Goal: Navigation & Orientation: Find specific page/section

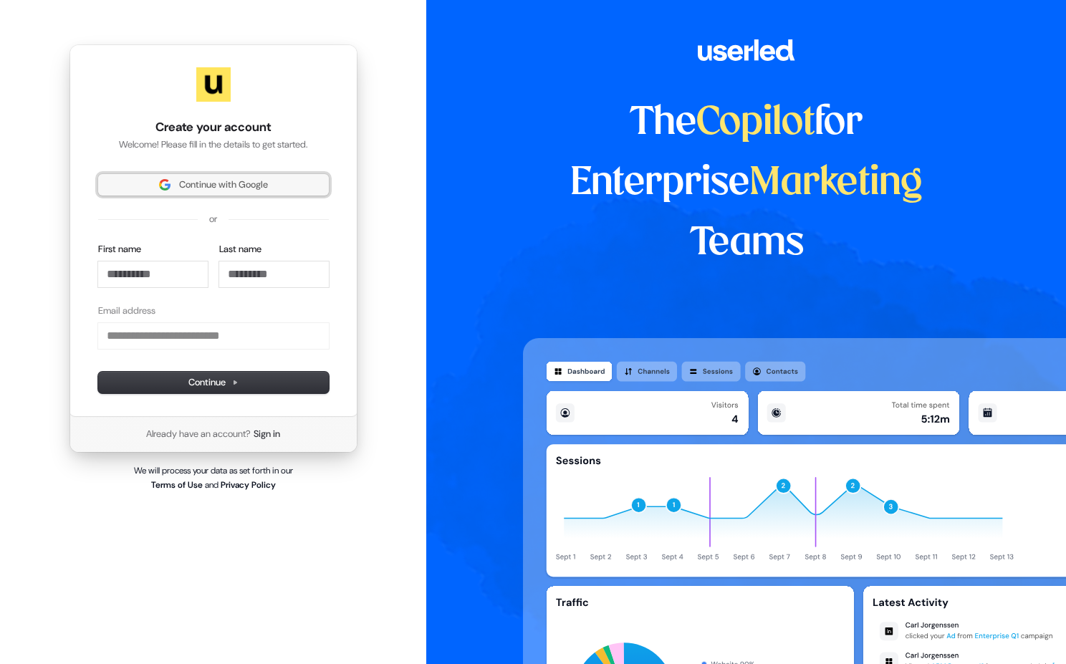
click at [214, 189] on span "Continue with Google" at bounding box center [223, 184] width 89 height 13
type input "**********"
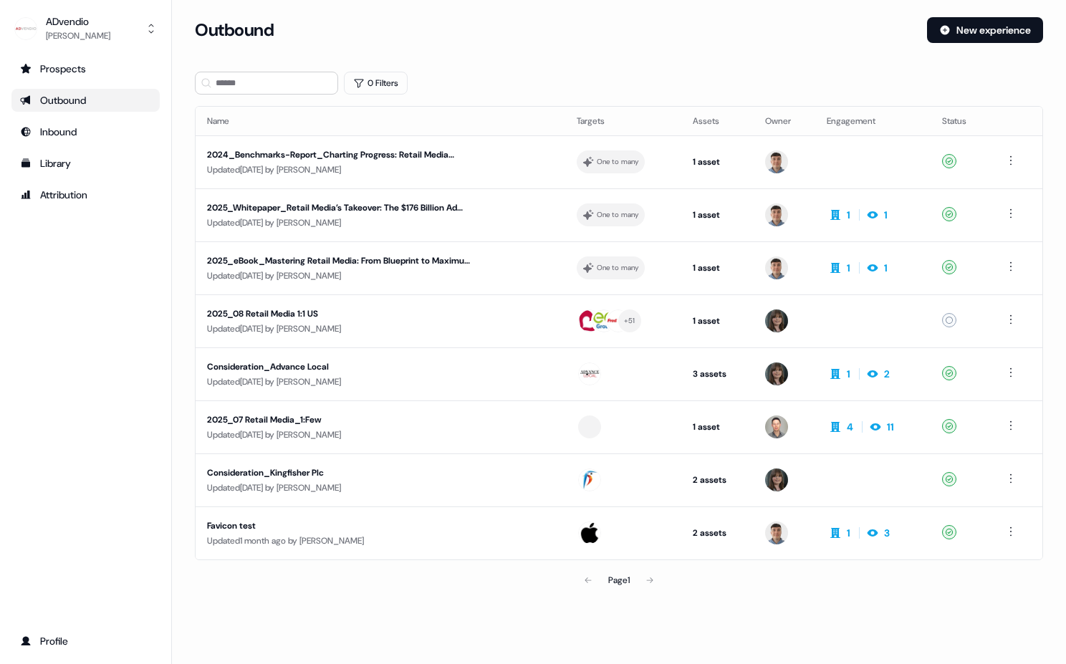
click at [107, 336] on div "Prospects Outbound Inbound Library Attribution Profile" at bounding box center [85, 355] width 148 height 596
click at [77, 62] on div "Prospects" at bounding box center [85, 69] width 131 height 14
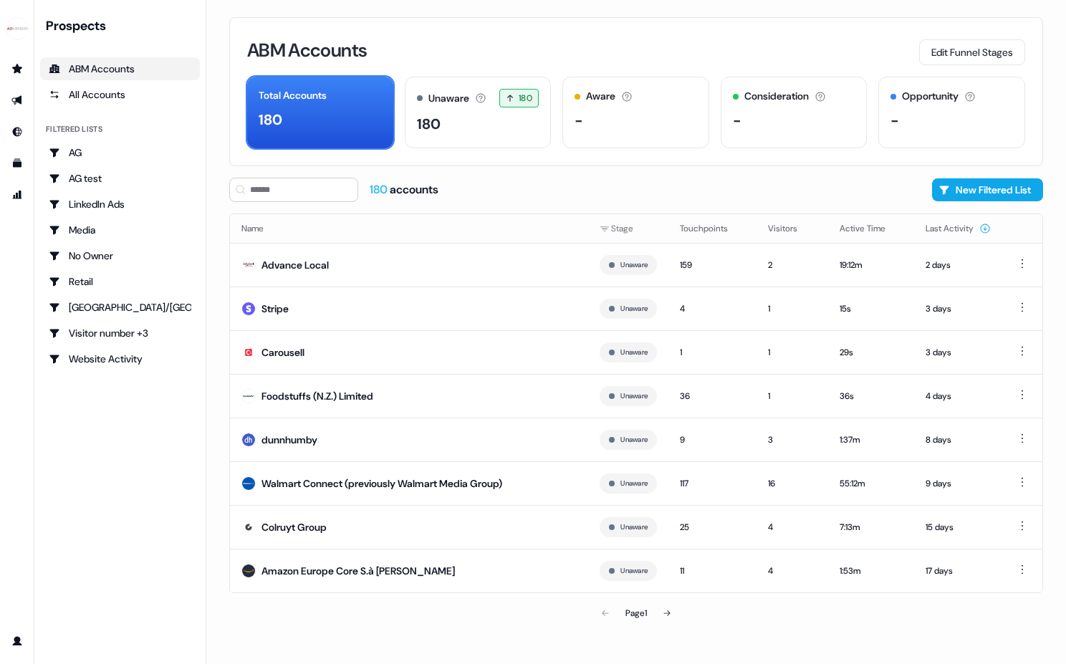
click at [113, 469] on div "Prospects ABM Accounts All Accounts Filtered lists AG AG test LinkedIn Ads Medi…" at bounding box center [120, 332] width 160 height 630
click at [176, 199] on div "LinkedIn Ads" at bounding box center [120, 204] width 143 height 14
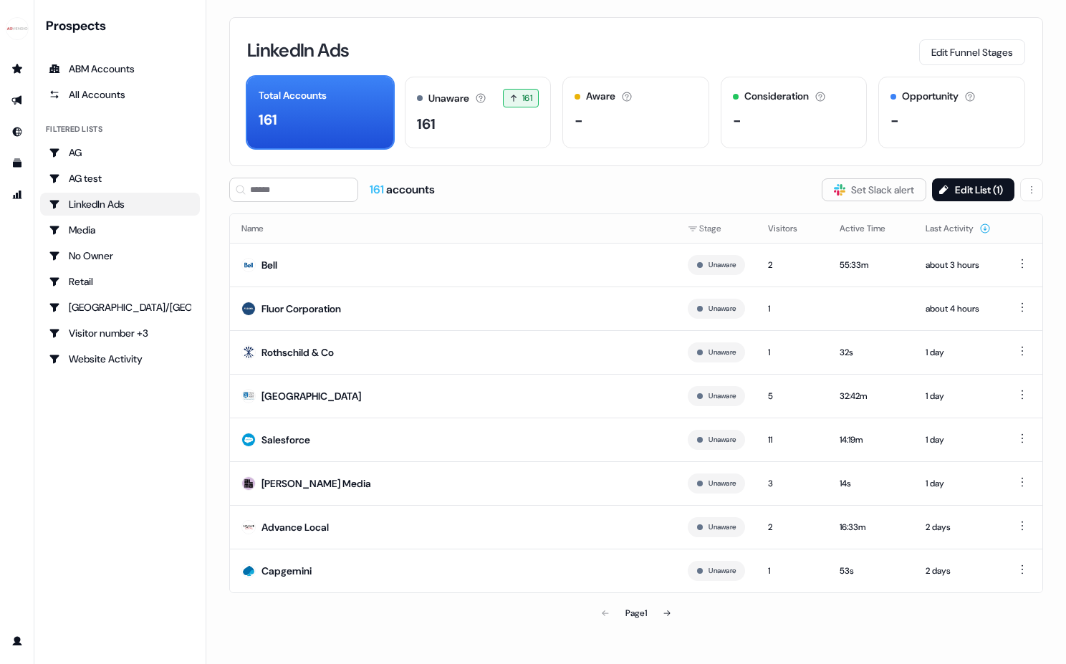
click at [125, 442] on div "Prospects ABM Accounts All Accounts Filtered lists AG AG test LinkedIn Ads Medi…" at bounding box center [120, 332] width 160 height 630
click at [122, 309] on div "[GEOGRAPHIC_DATA]/[GEOGRAPHIC_DATA]" at bounding box center [120, 307] width 143 height 14
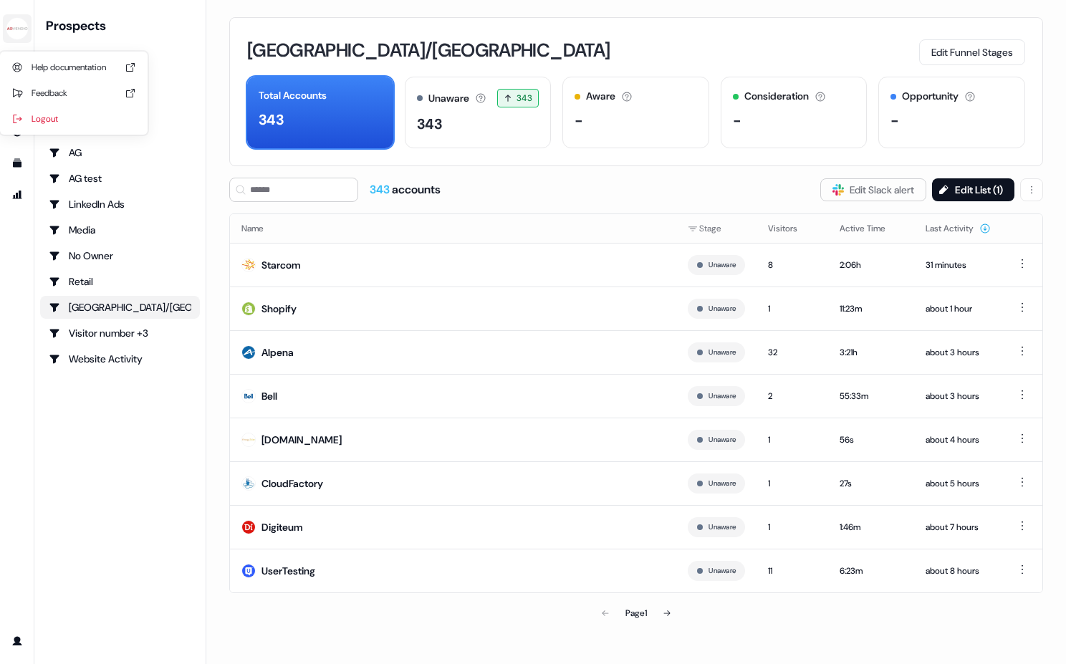
click at [14, 33] on img "side nav menu" at bounding box center [17, 28] width 23 height 23
click at [91, 441] on nav "Help documentation Feedback Logout Prospects ABM Accounts All Accounts Filtered…" at bounding box center [103, 332] width 206 height 664
click at [17, 128] on icon "Go to Inbound" at bounding box center [17, 132] width 9 height 9
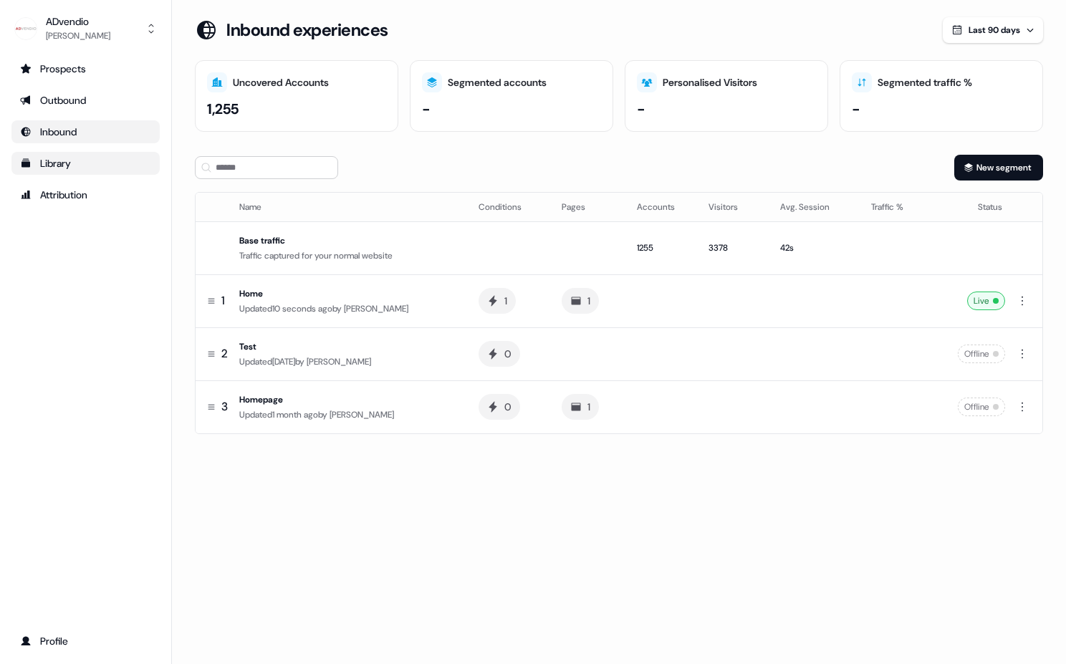
click at [73, 158] on div "Library" at bounding box center [85, 163] width 131 height 14
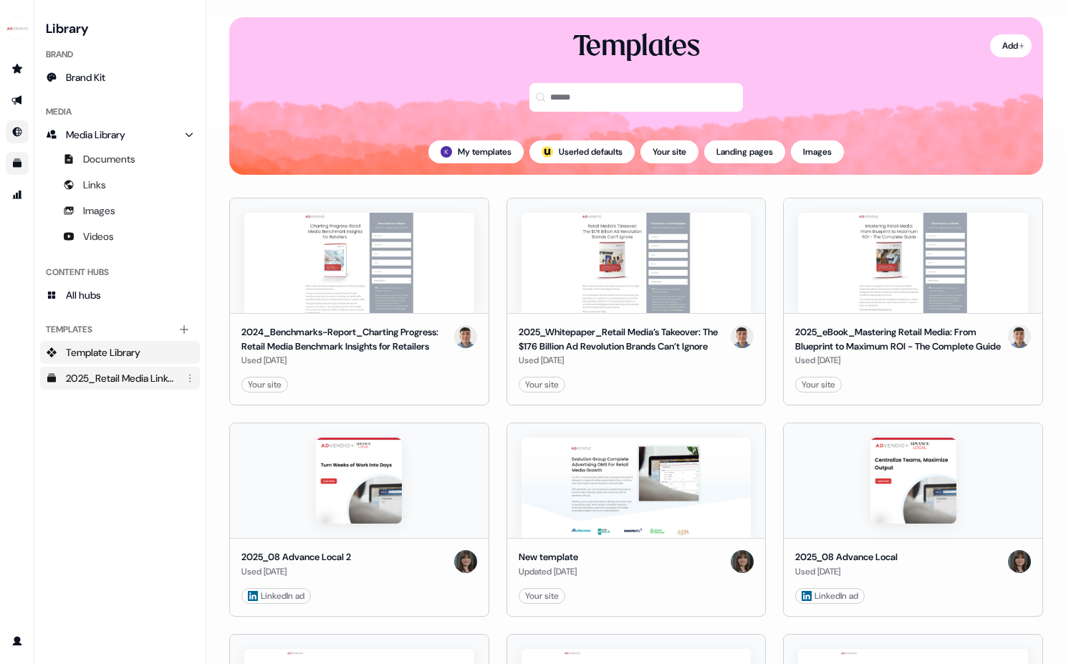
click at [105, 384] on div "2025_Retail Media LinkedIn Ad Templates_1080X1080" at bounding box center [121, 378] width 111 height 14
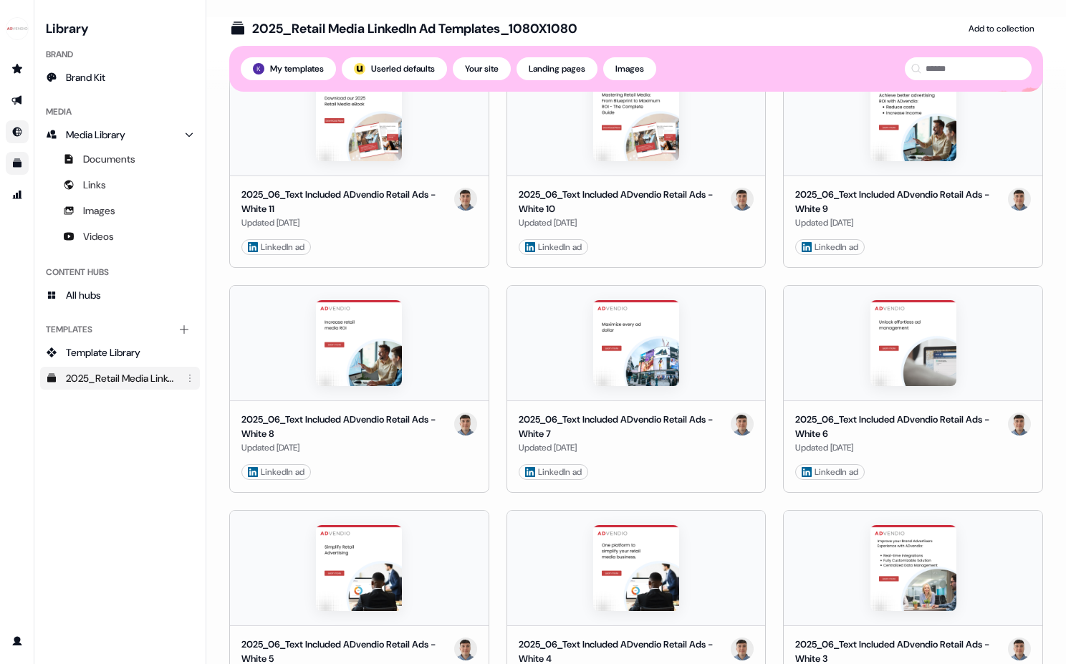
scroll to position [957, 0]
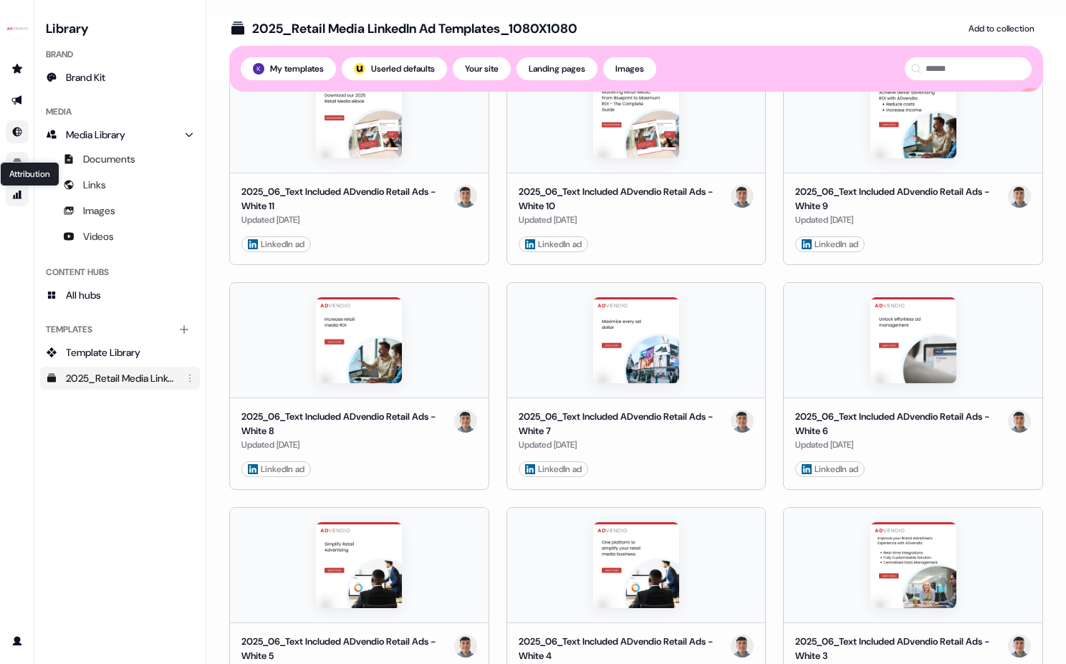
click at [22, 199] on icon "Go to attribution" at bounding box center [16, 194] width 11 height 11
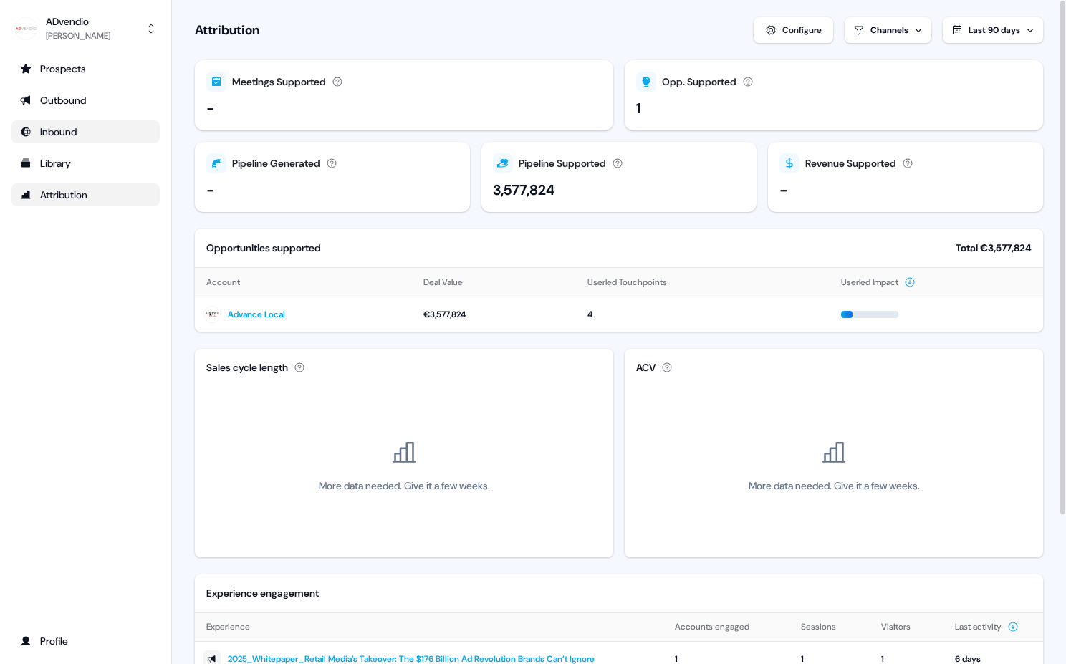
click at [179, 311] on section "Loading... Attribution Configure Channels Last 90 days Meetings Supported Meeti…" at bounding box center [619, 428] width 894 height 857
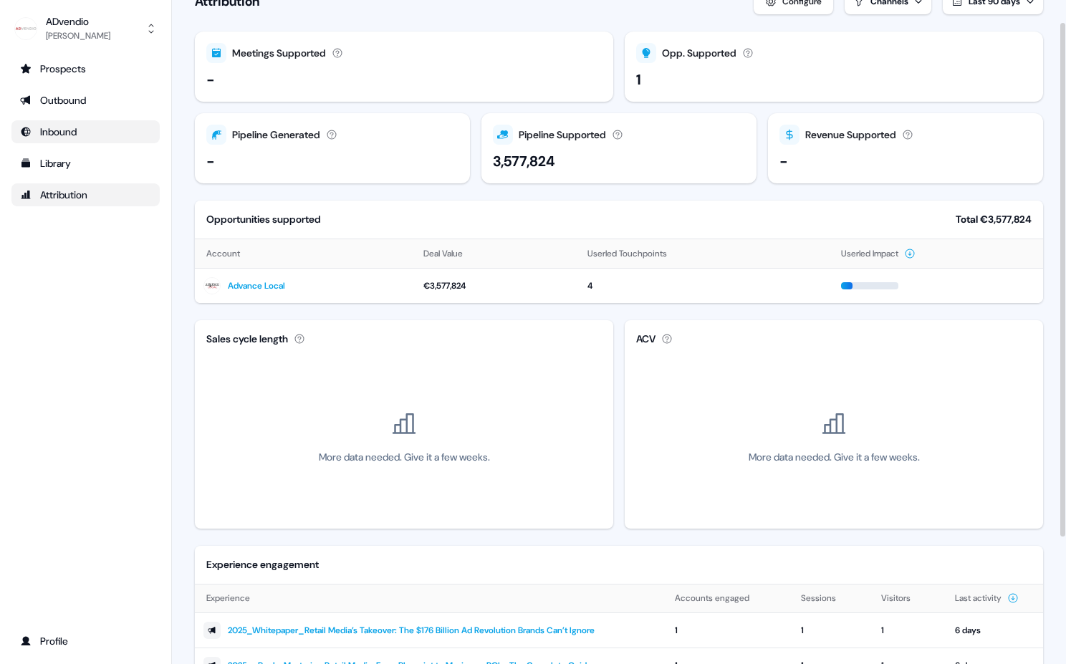
scroll to position [34, 0]
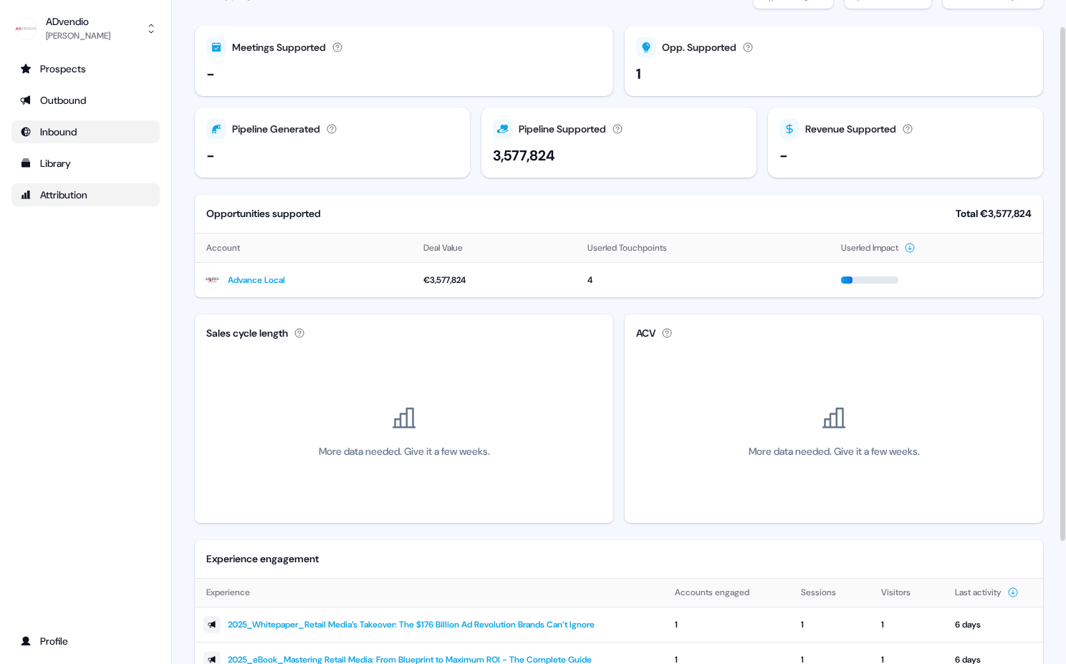
click at [173, 312] on section "Loading... Attribution Configure Channels Last 90 days Meetings Supported Meeti…" at bounding box center [619, 394] width 894 height 857
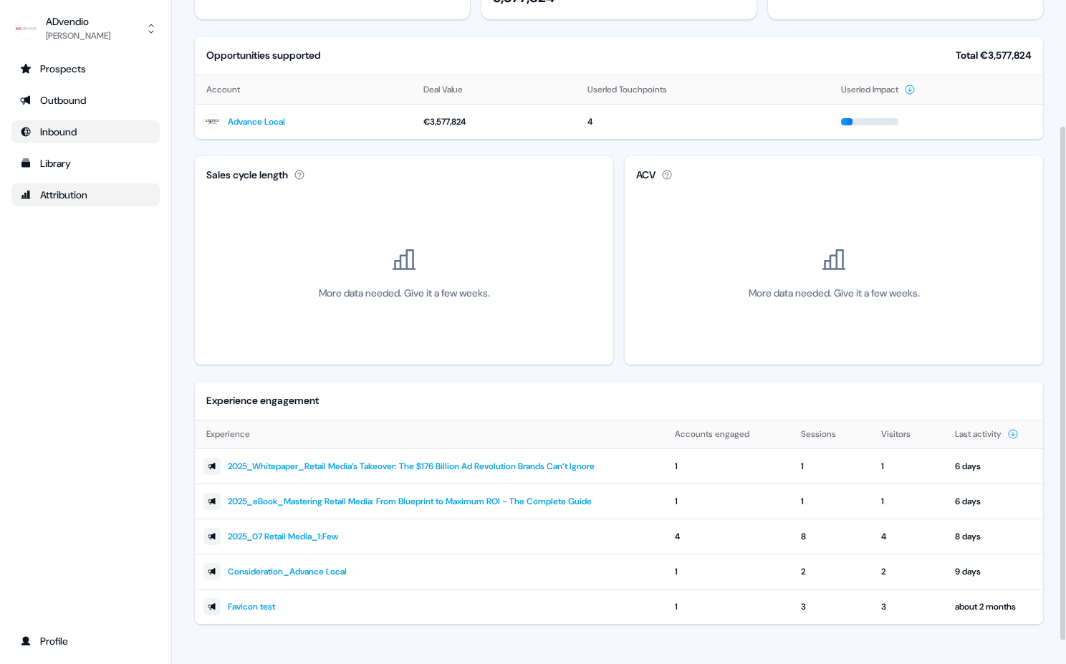
scroll to position [0, 0]
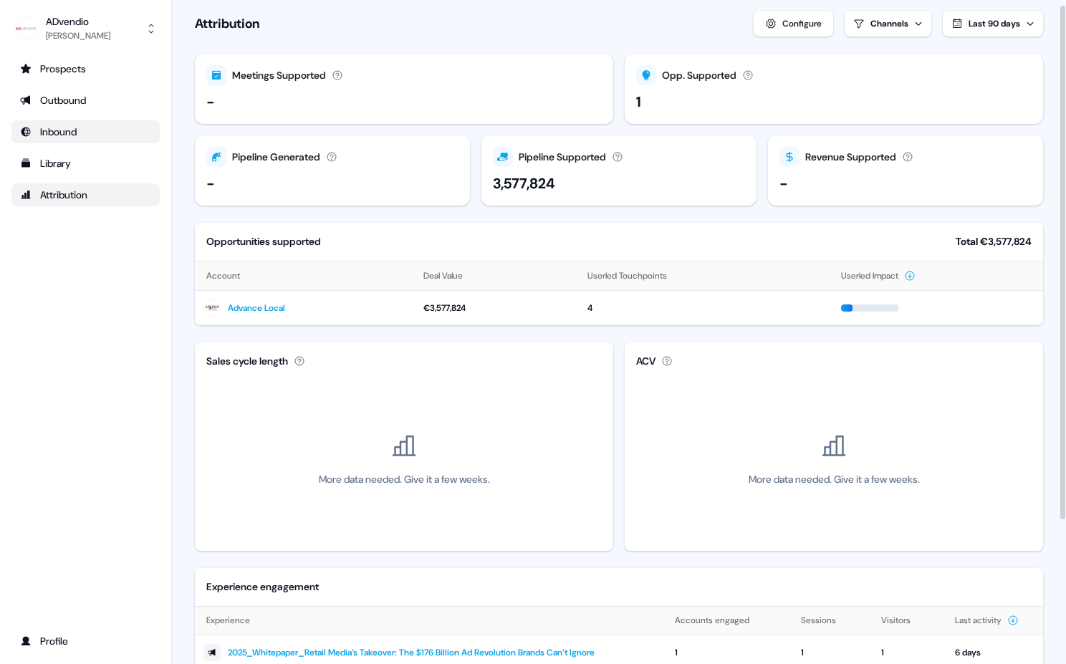
click at [185, 307] on section "Loading... Attribution Configure Channels Last 90 days Meetings Supported Meeti…" at bounding box center [619, 422] width 894 height 857
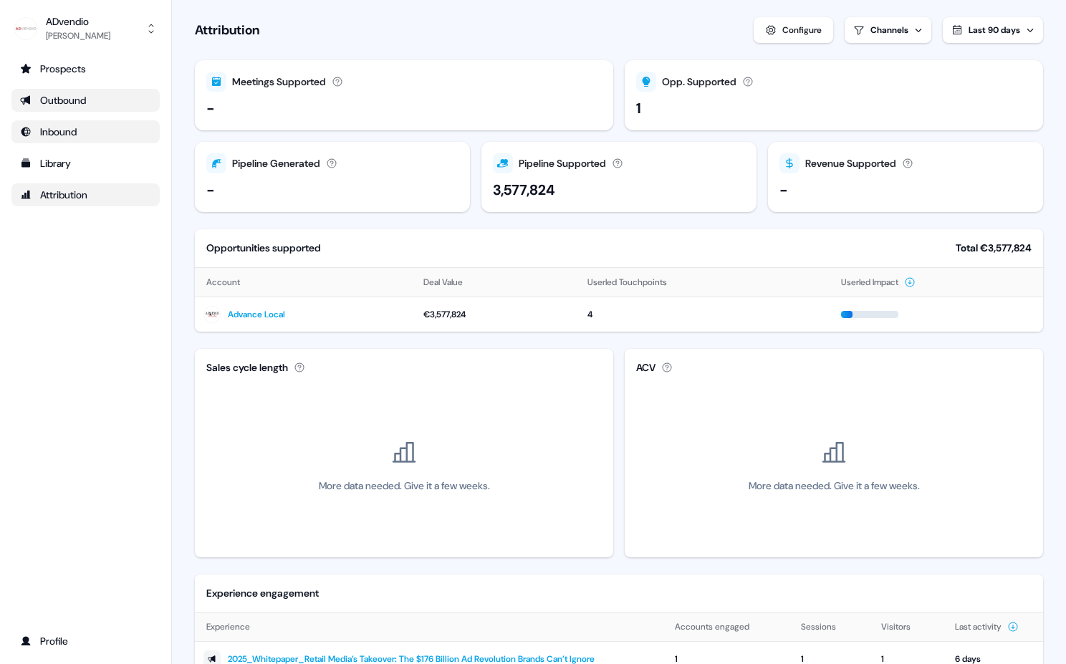
click at [87, 108] on link "Outbound" at bounding box center [85, 100] width 148 height 23
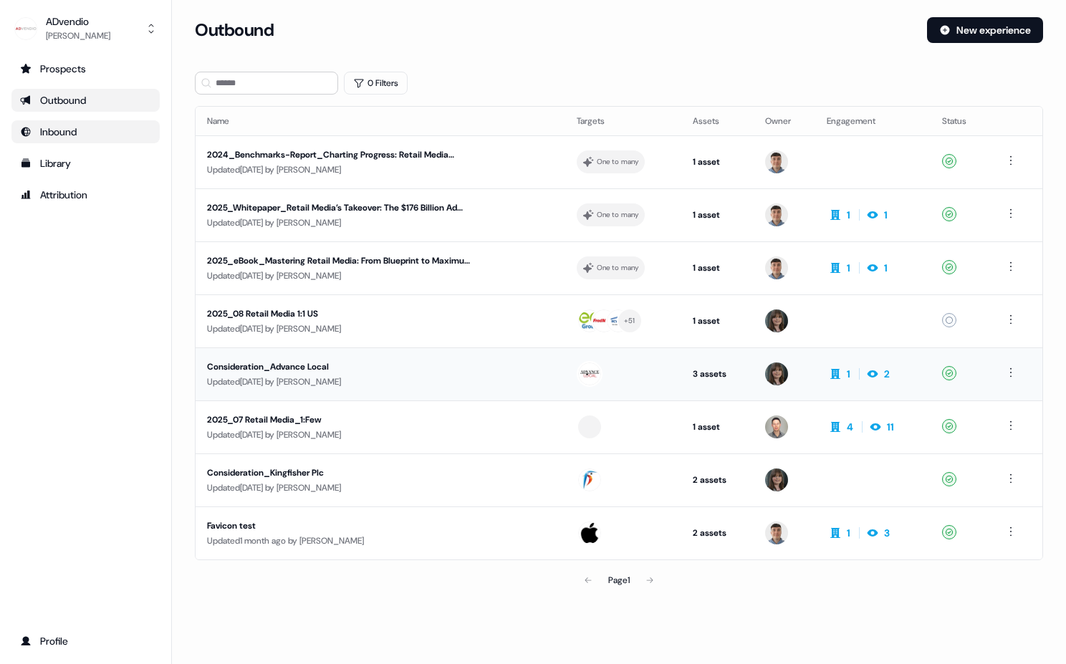
click at [287, 365] on div "Consideration_Advance Local" at bounding box center [340, 367] width 267 height 14
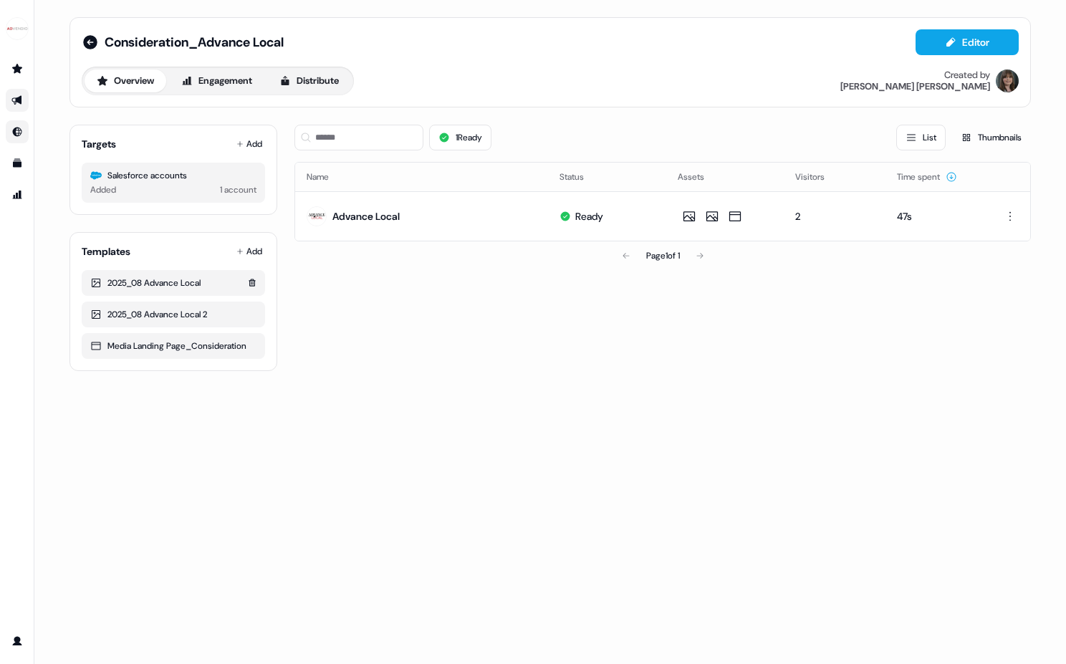
click at [165, 280] on div "2025_08 Advance Local" at bounding box center [173, 283] width 166 height 14
click at [94, 285] on icon at bounding box center [96, 283] width 9 height 9
click at [93, 310] on icon at bounding box center [96, 314] width 9 height 9
click at [100, 347] on icon at bounding box center [96, 347] width 9 height 8
drag, startPoint x: 343, startPoint y: 269, endPoint x: 336, endPoint y: 261, distance: 10.2
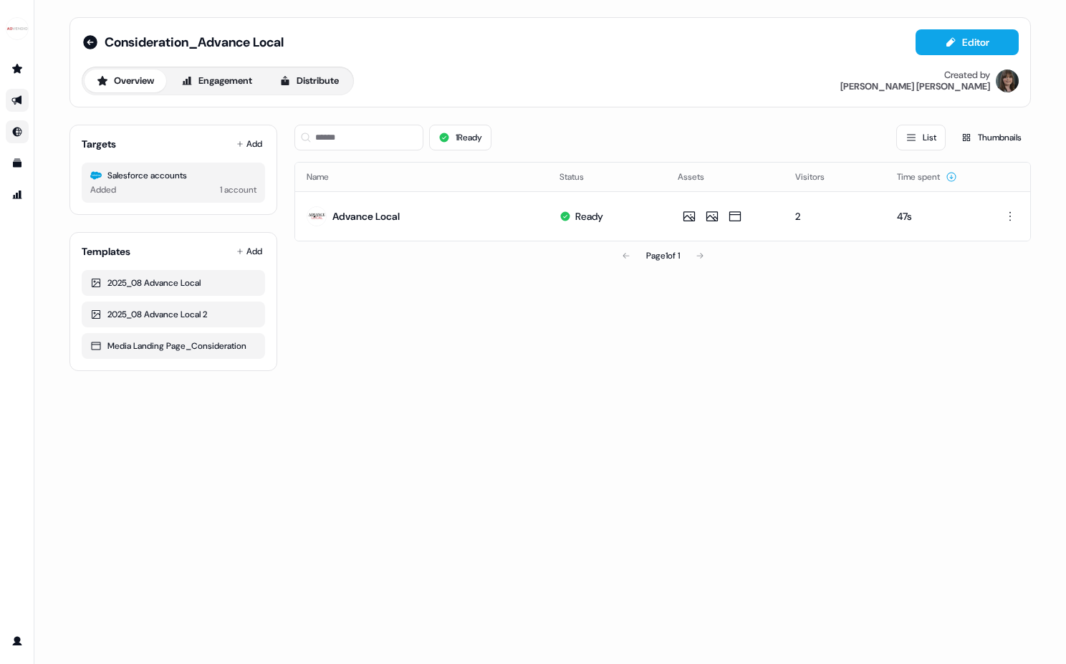
click at [342, 268] on div "Page 1 of 1" at bounding box center [663, 256] width 737 height 29
click at [242, 85] on button "Engagement" at bounding box center [216, 81] width 95 height 23
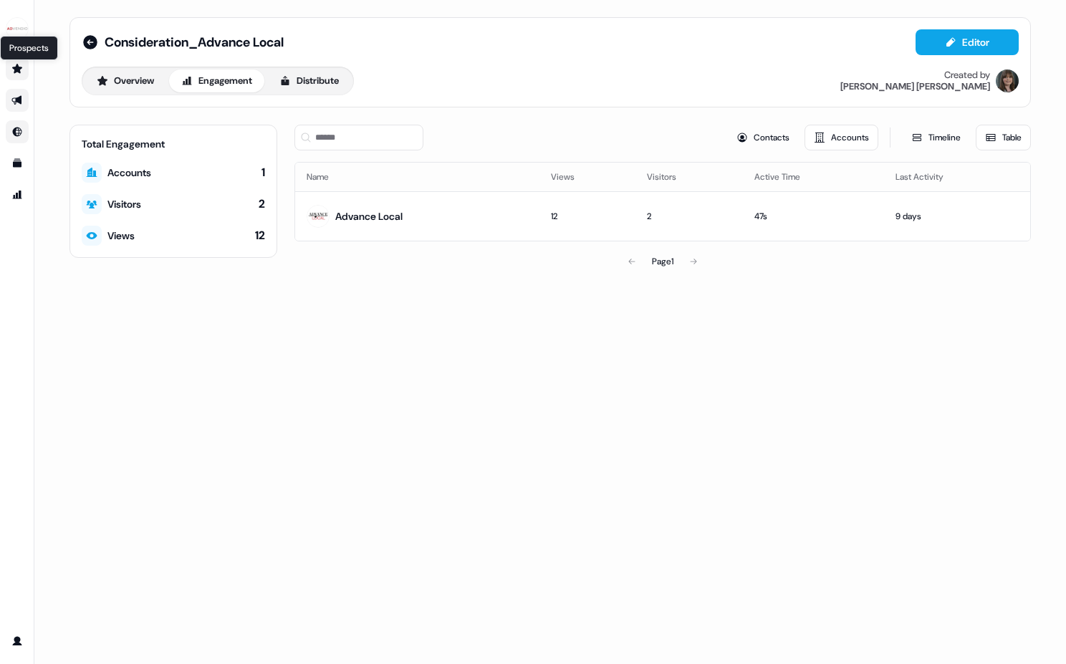
click at [19, 67] on icon "Go to prospects" at bounding box center [17, 68] width 10 height 9
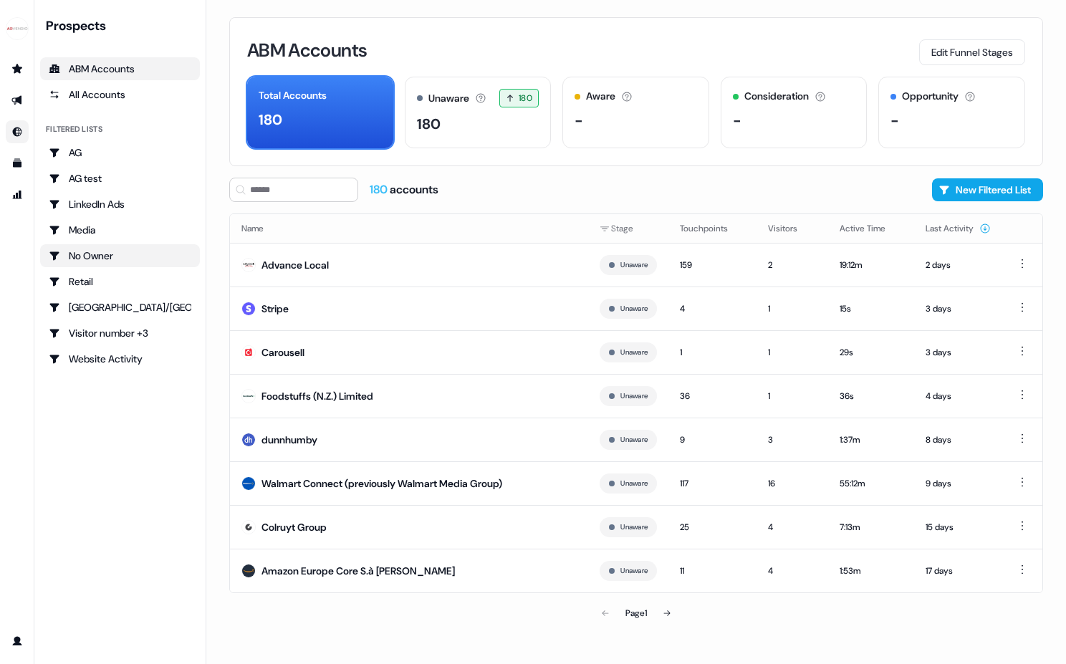
click at [105, 254] on div "No Owner" at bounding box center [120, 256] width 143 height 14
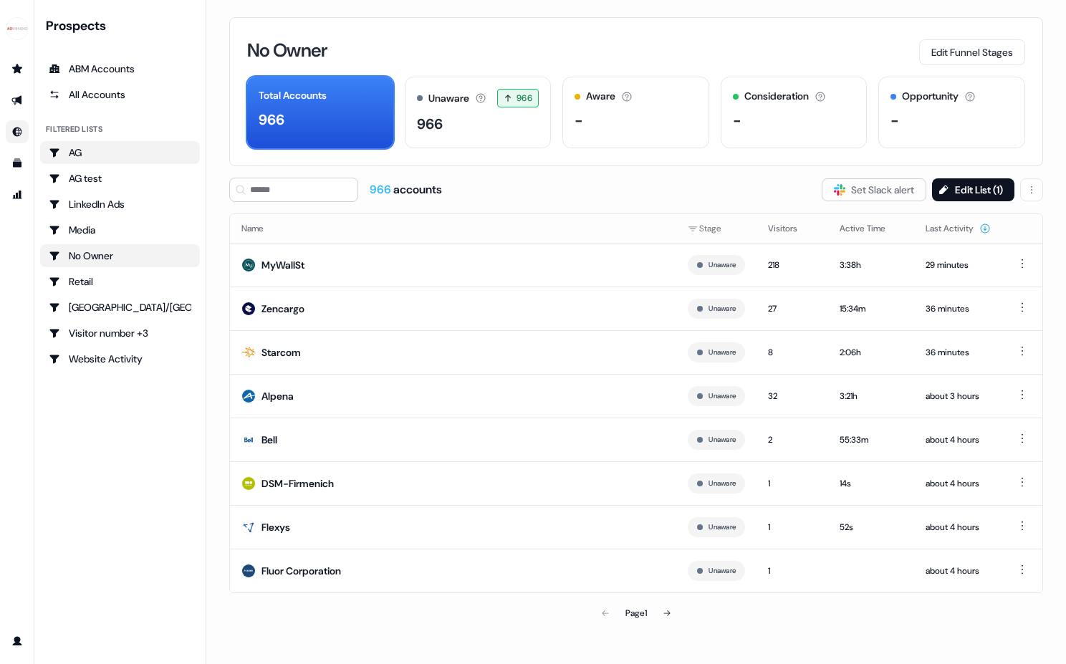
click at [123, 157] on div "AG" at bounding box center [120, 152] width 143 height 14
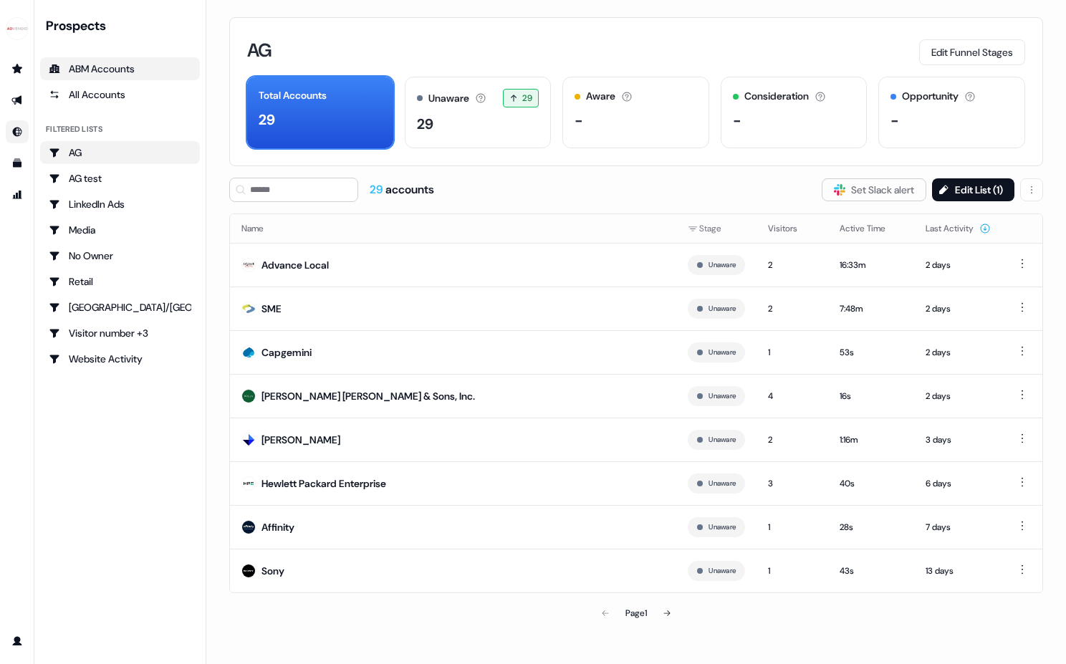
click at [103, 75] on div "ABM Accounts" at bounding box center [120, 69] width 143 height 14
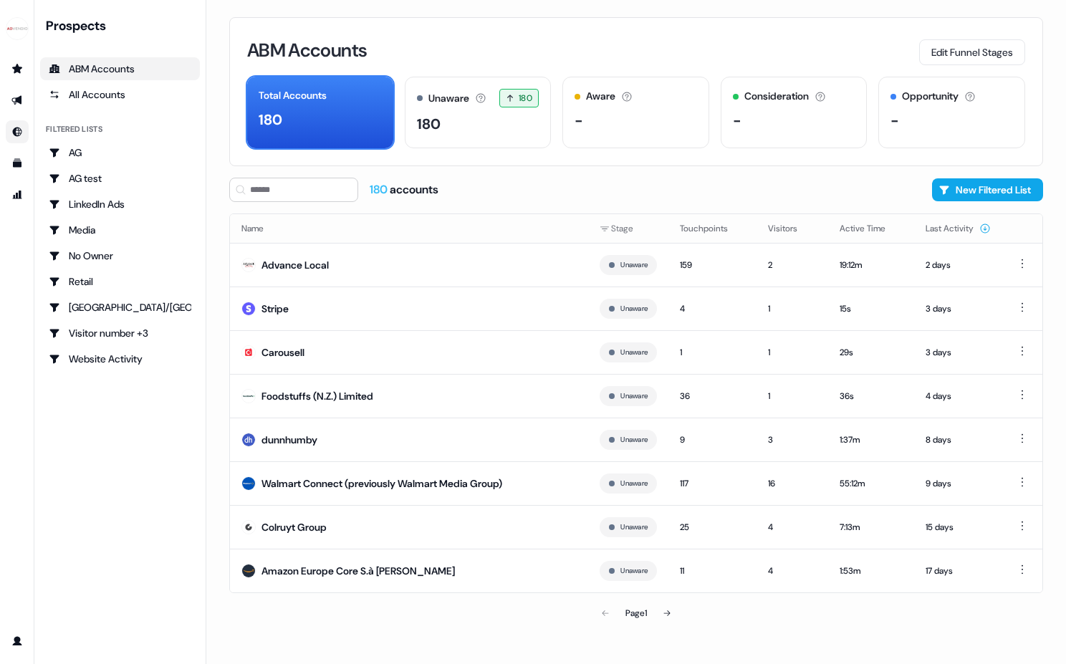
click at [644, 188] on div "180 accounts New Filtered List" at bounding box center [636, 190] width 814 height 24
click at [646, 188] on div "180 accounts New Filtered List" at bounding box center [636, 190] width 814 height 24
click at [27, 250] on div "side nav menu" at bounding box center [17, 355] width 34 height 596
click at [20, 163] on icon "Go to templates" at bounding box center [17, 163] width 9 height 9
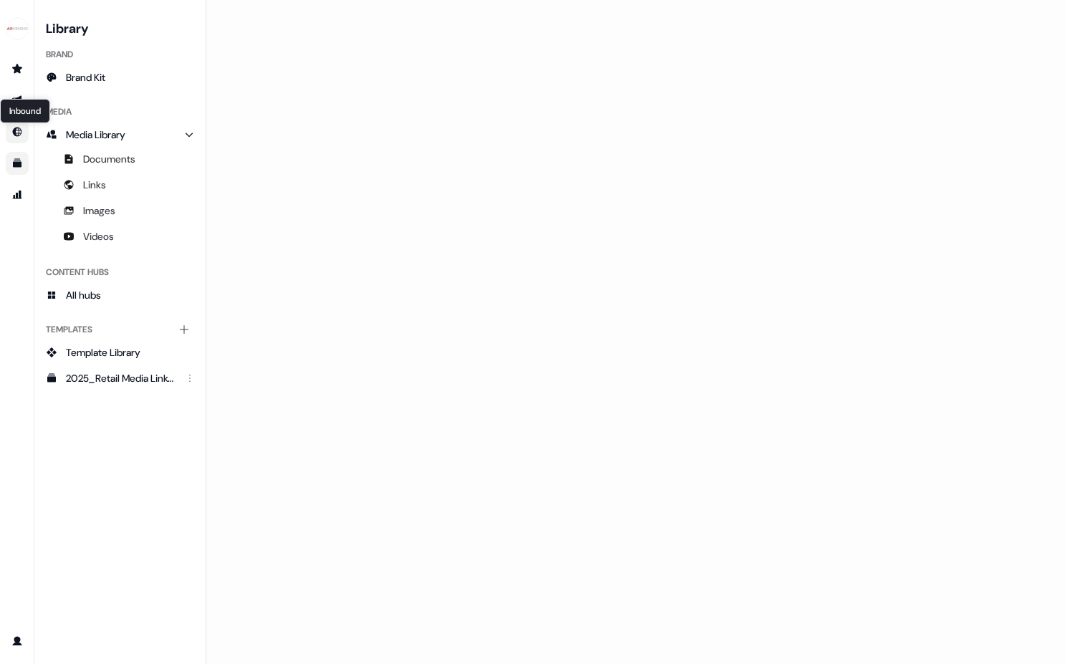
click at [21, 130] on icon "Go to Inbound" at bounding box center [16, 131] width 11 height 11
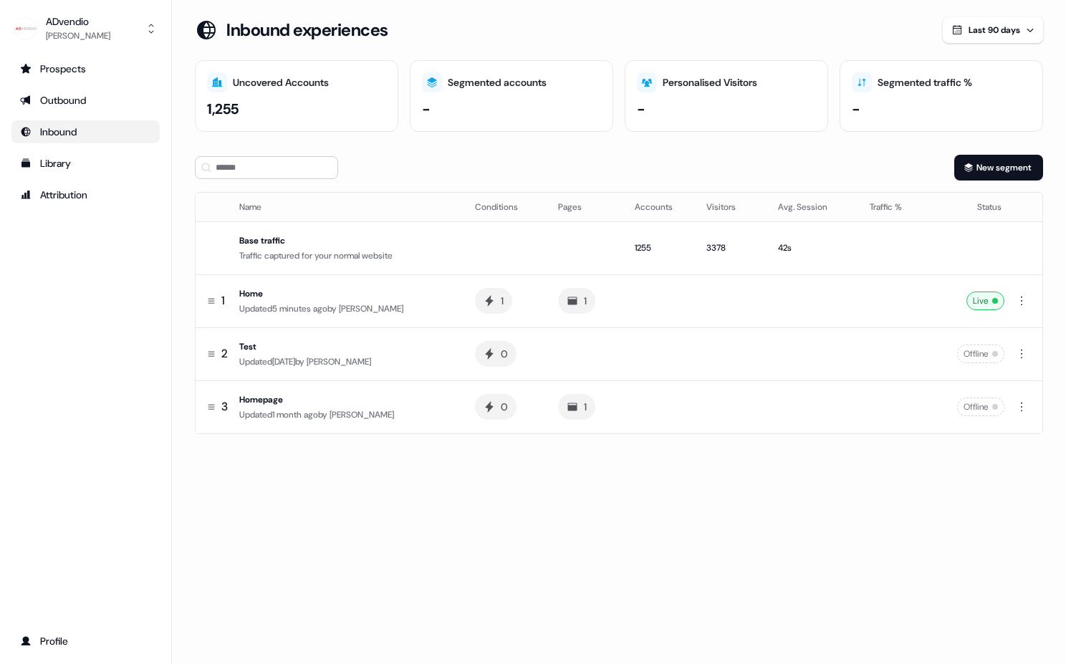
click at [272, 447] on section "Loading... Inbound experiences Last 90 days Uncovered Accounts 1,255 Segmented …" at bounding box center [619, 245] width 894 height 457
click at [303, 306] on div "Updated 5 minutes ago by [PERSON_NAME]" at bounding box center [345, 309] width 213 height 14
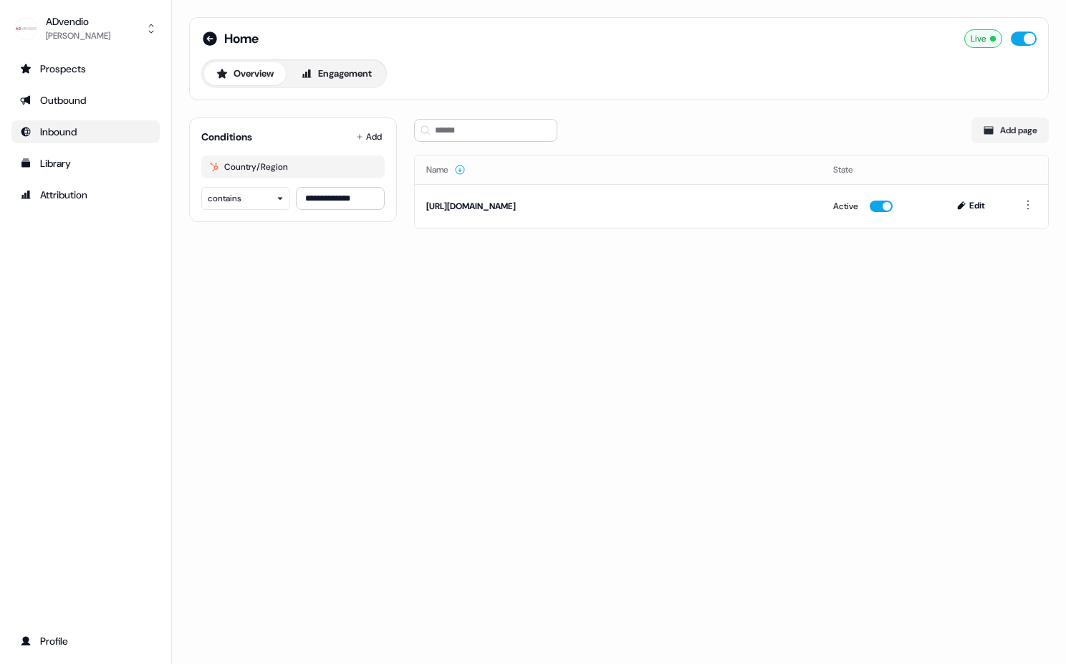
drag, startPoint x: 485, startPoint y: 44, endPoint x: 472, endPoint y: 50, distance: 14.8
click at [485, 44] on div "Home Live" at bounding box center [619, 38] width 836 height 19
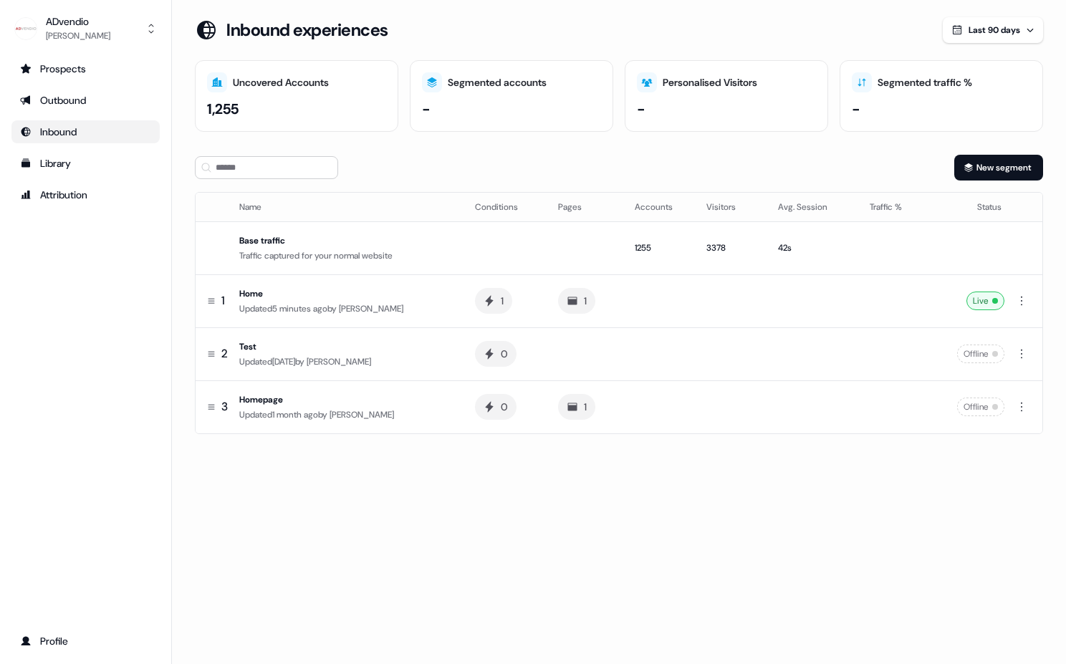
click at [181, 183] on section "Loading... Inbound experiences Last 90 days Uncovered Accounts 1,255 Segmented …" at bounding box center [619, 245] width 894 height 457
click at [180, 183] on section "Loading... Inbound experiences Last 90 days Uncovered Accounts 1,255 Segmented …" at bounding box center [619, 245] width 894 height 457
click at [183, 184] on section "Loading... Inbound experiences Last 90 days Uncovered Accounts 1,255 Segmented …" at bounding box center [619, 245] width 894 height 457
click at [184, 185] on section "Loading... Inbound experiences Last 90 days Uncovered Accounts 1,255 Segmented …" at bounding box center [619, 245] width 894 height 457
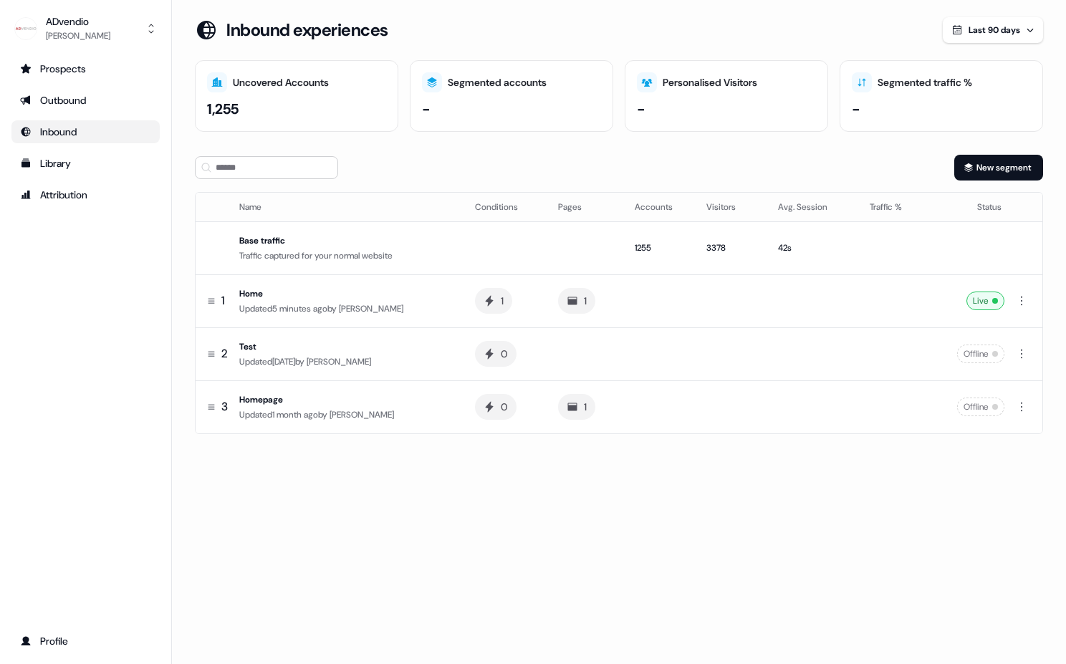
click at [180, 192] on section "Loading... Inbound experiences Last 90 days Uncovered Accounts 1,255 Segmented …" at bounding box center [619, 245] width 894 height 457
click at [181, 194] on section "Loading... Inbound experiences Last 90 days Uncovered Accounts 1,255 Segmented …" at bounding box center [619, 245] width 894 height 457
click at [406, 148] on section "Loading... Inbound experiences Last 90 days Uncovered Accounts 1,255 Segmented …" at bounding box center [619, 245] width 894 height 457
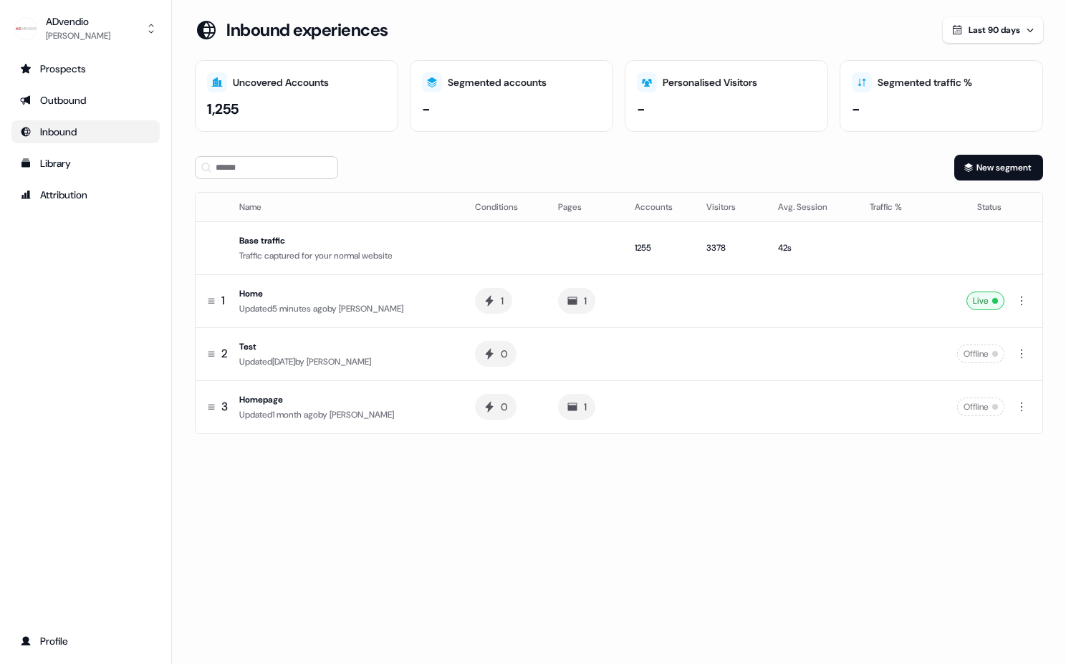
click at [406, 147] on section "Loading... Inbound experiences Last 90 days Uncovered Accounts 1,255 Segmented …" at bounding box center [619, 245] width 894 height 457
click at [689, 19] on div "Inbound experiences" at bounding box center [569, 30] width 748 height 26
click at [389, 295] on div "Home" at bounding box center [345, 294] width 213 height 14
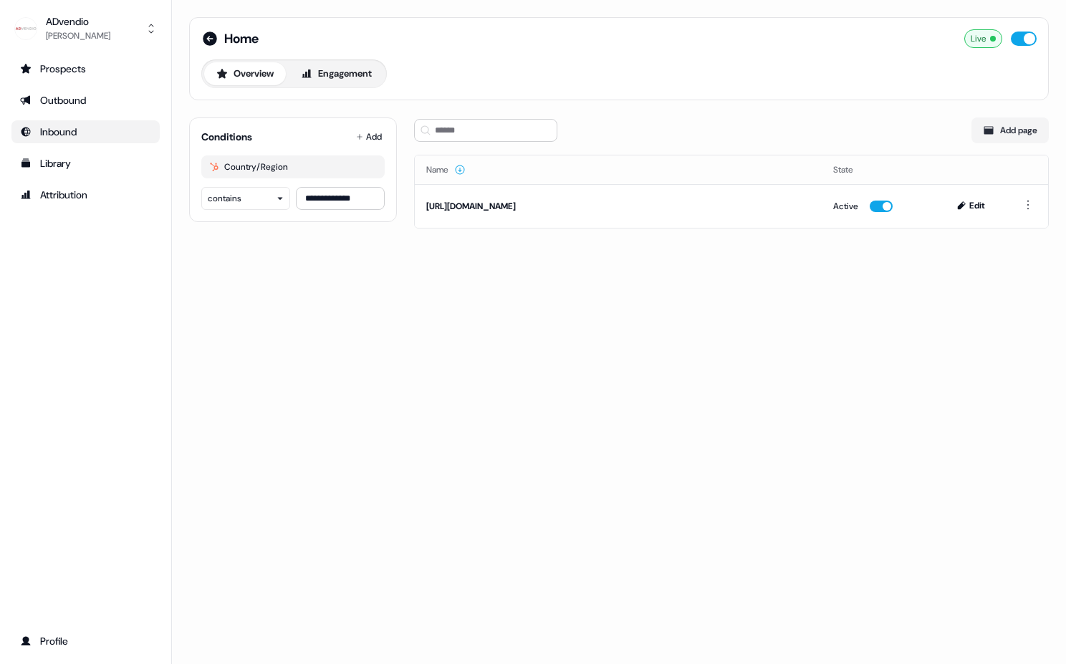
click at [428, 273] on div "**********" at bounding box center [619, 332] width 894 height 664
click at [402, 213] on div "**********" at bounding box center [619, 131] width 894 height 263
click at [335, 348] on div "**********" at bounding box center [619, 332] width 894 height 664
click at [343, 300] on div "**********" at bounding box center [619, 332] width 894 height 664
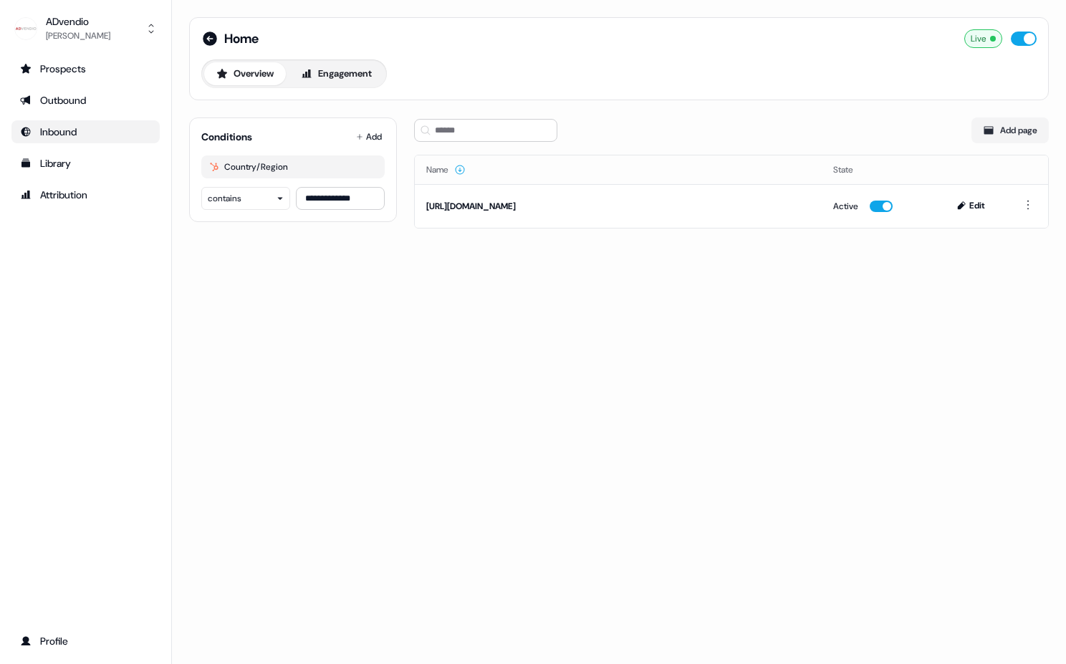
click at [456, 253] on div "**********" at bounding box center [619, 131] width 894 height 263
